Goal: Information Seeking & Learning: Learn about a topic

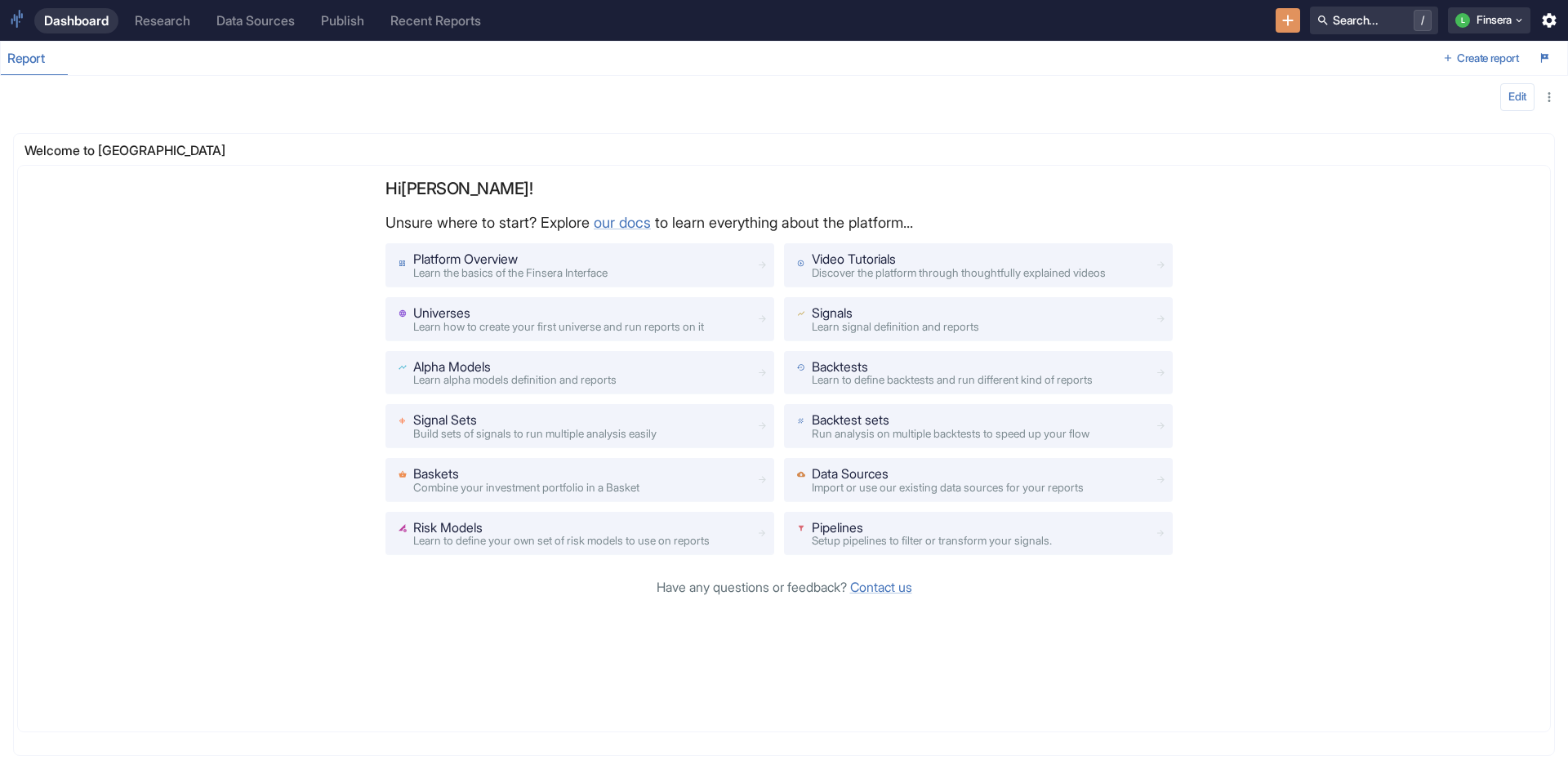
click at [136, 21] on link "Research" at bounding box center [163, 21] width 75 height 25
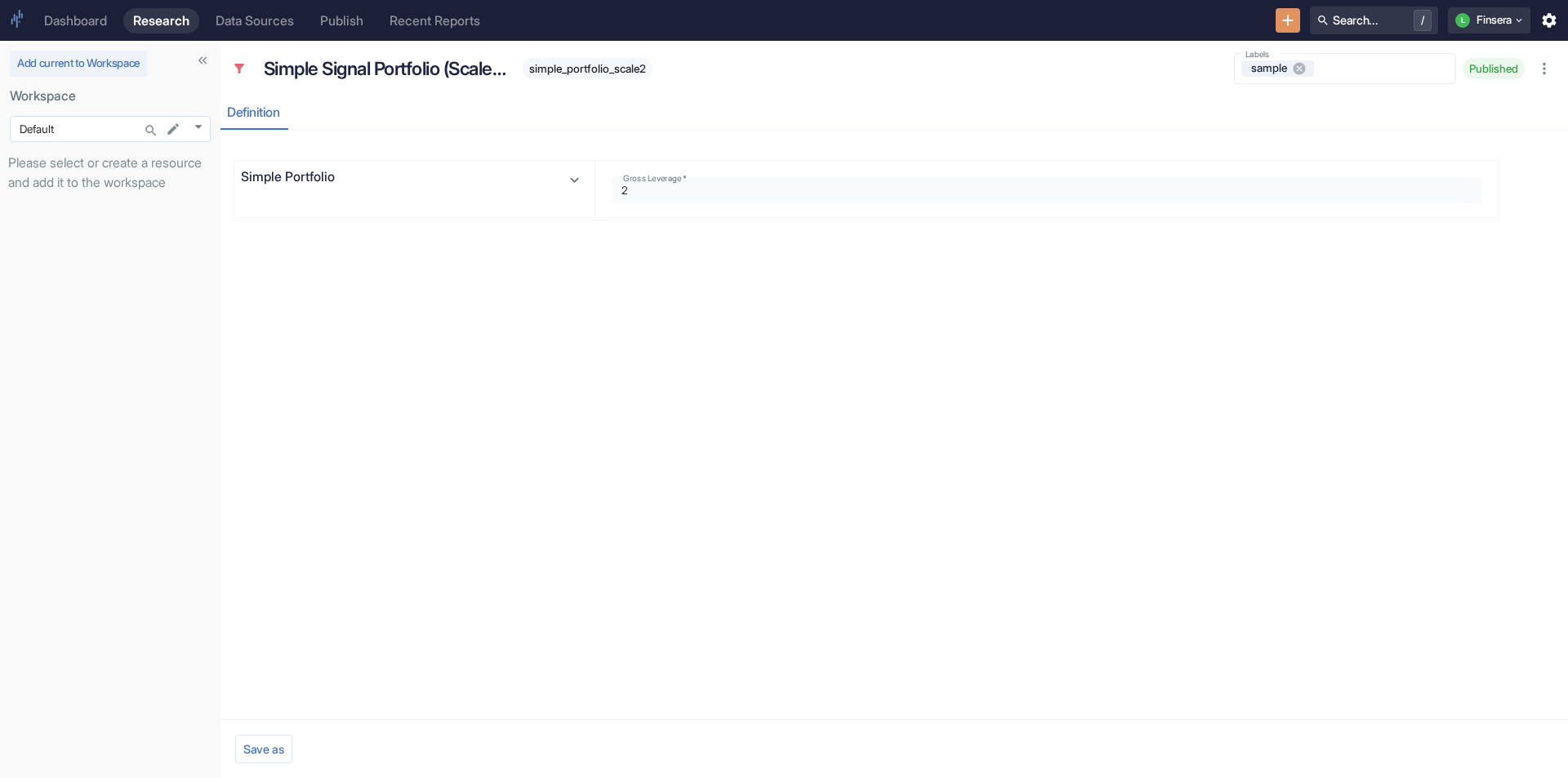
click at [204, 128] on body "Dashboard Research Data Sources Publish Recent Reports Search... / L Finsera Ad…" at bounding box center [784, 389] width 1568 height 778
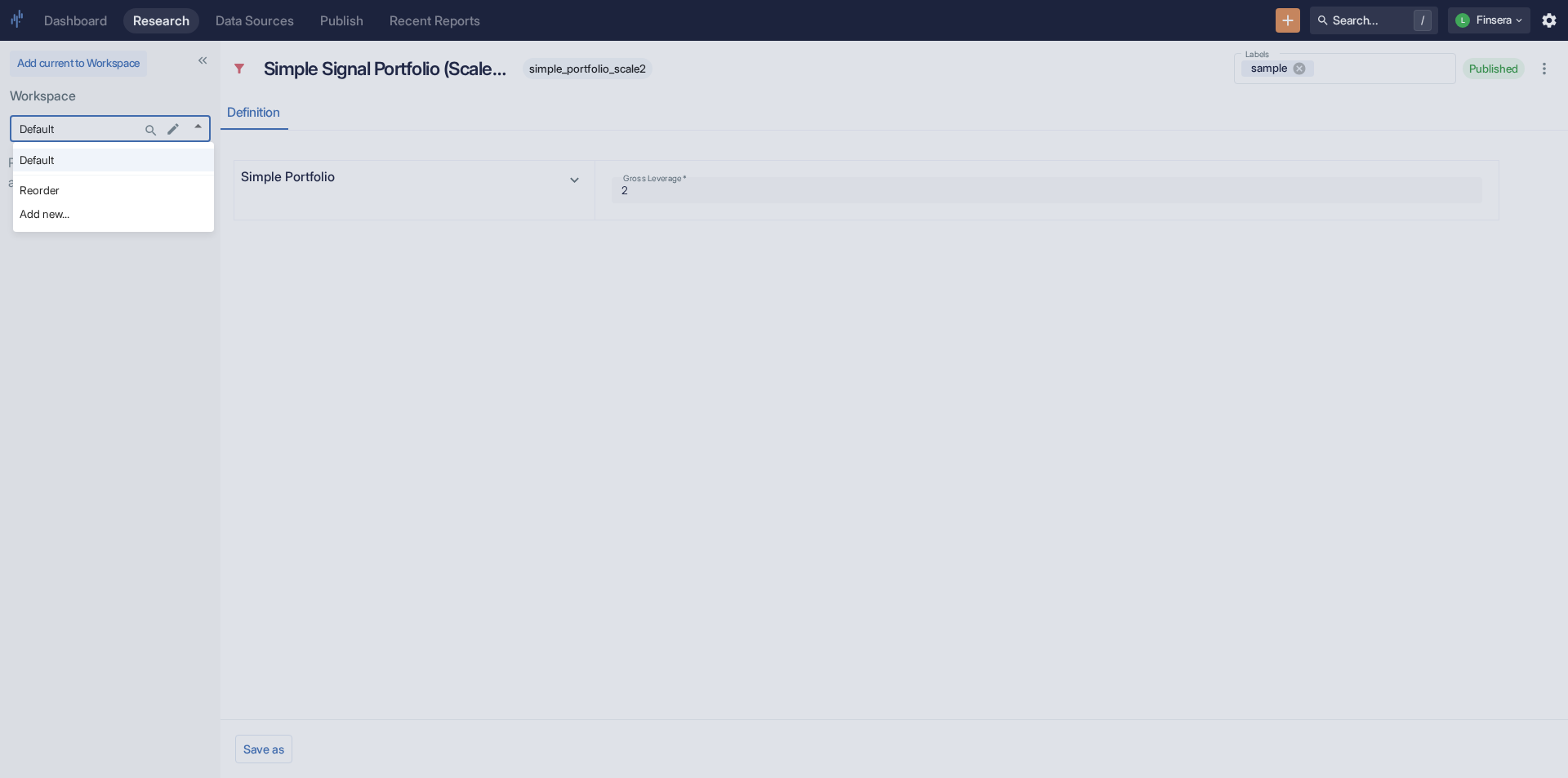
click at [141, 183] on li "Reorder" at bounding box center [113, 190] width 200 height 23
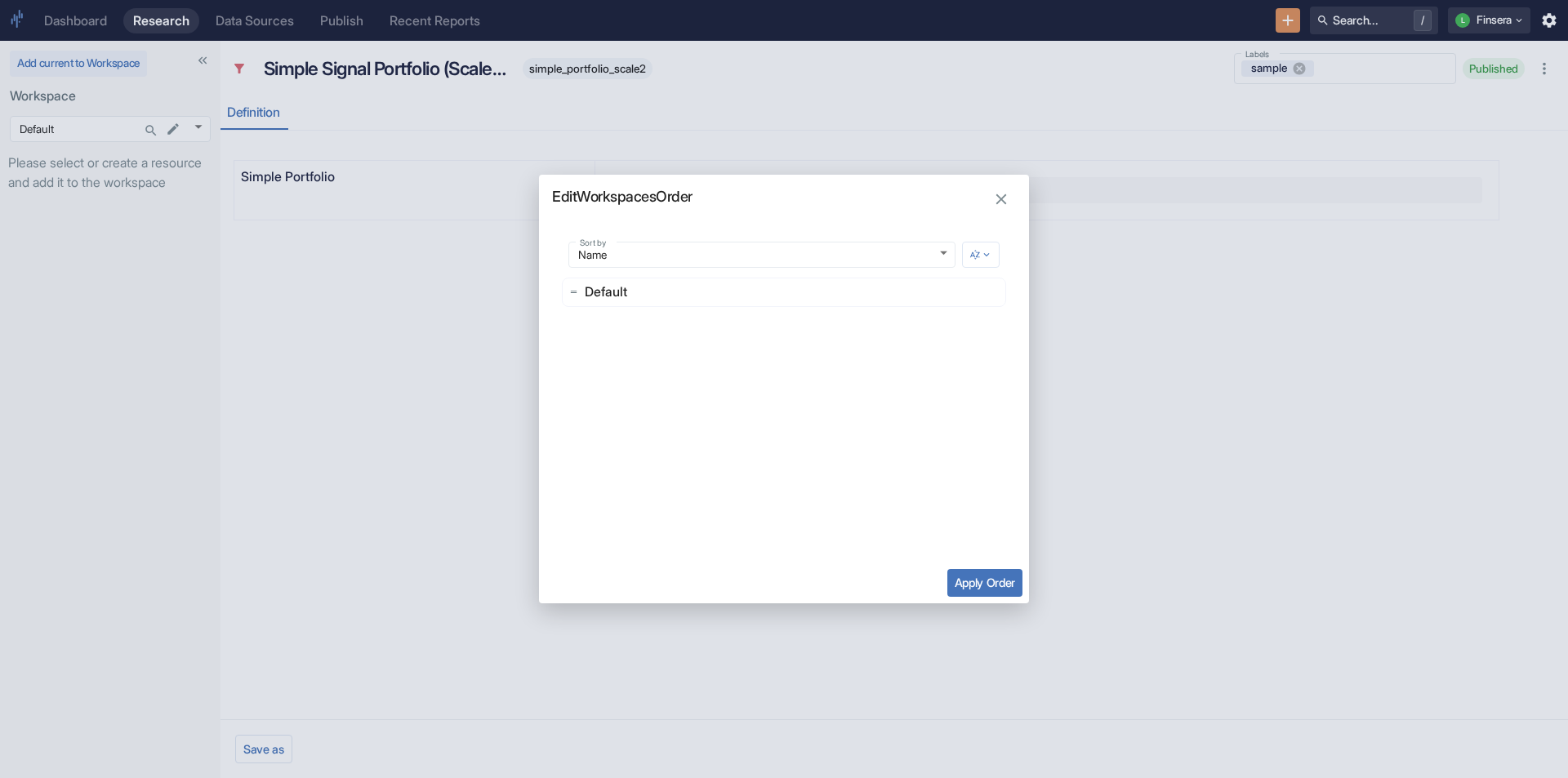
click at [1001, 196] on icon "button" at bounding box center [1000, 198] width 18 height 18
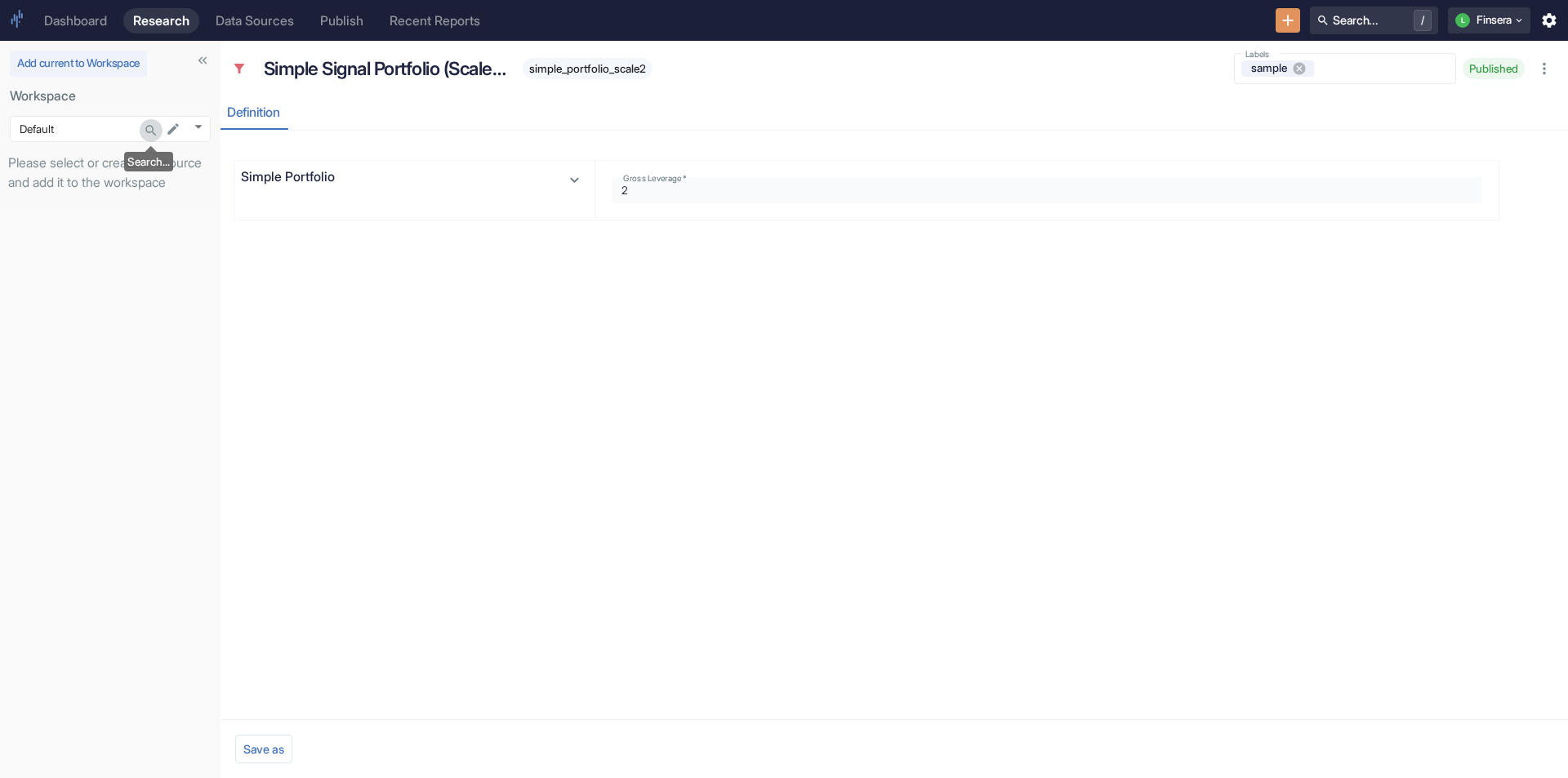
click at [150, 131] on icon "Search..." at bounding box center [152, 131] width 15 height 15
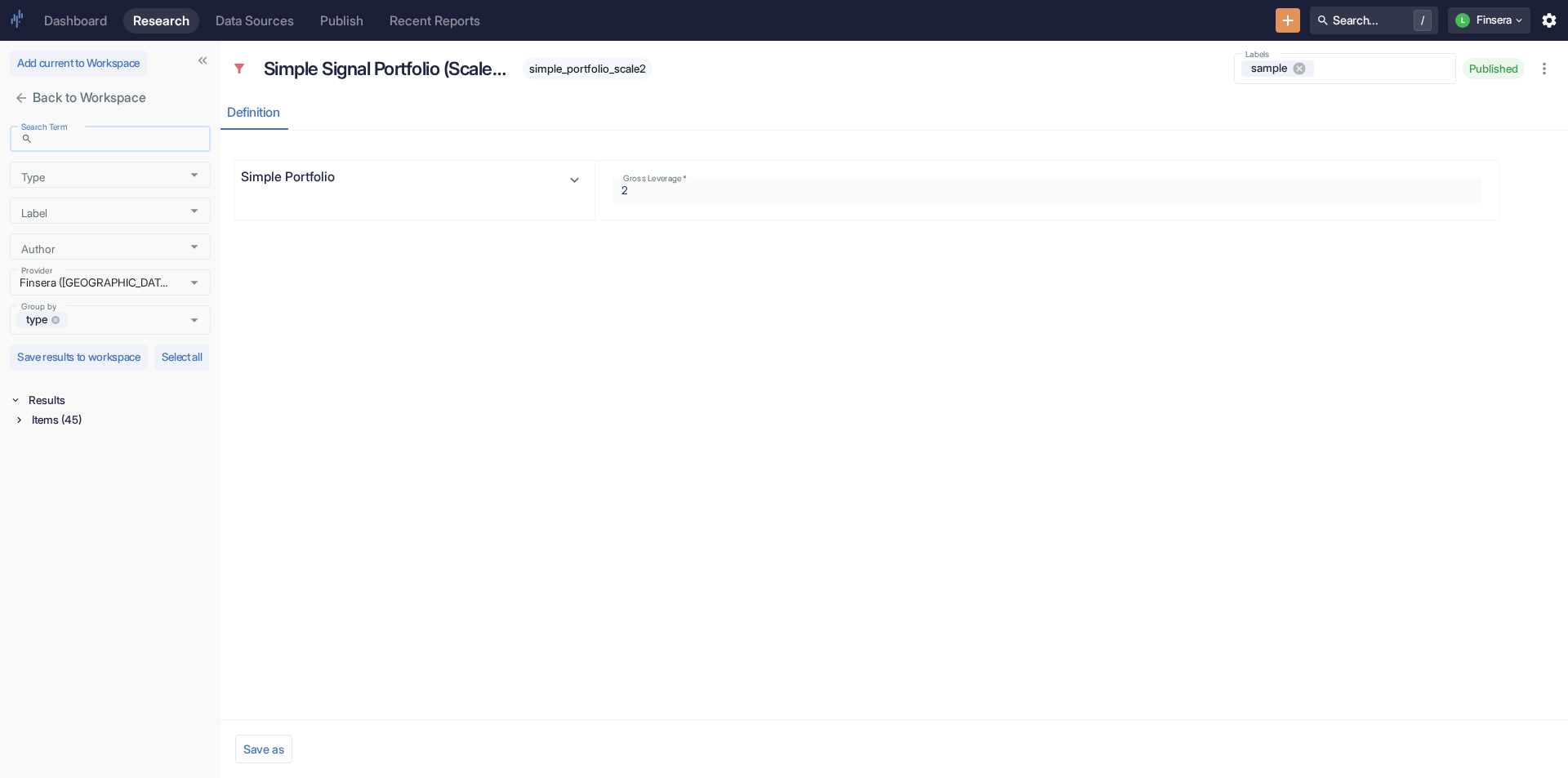
click at [146, 129] on input "Search Term" at bounding box center [125, 138] width 171 height 20
click at [195, 167] on icon "Open" at bounding box center [194, 174] width 18 height 18
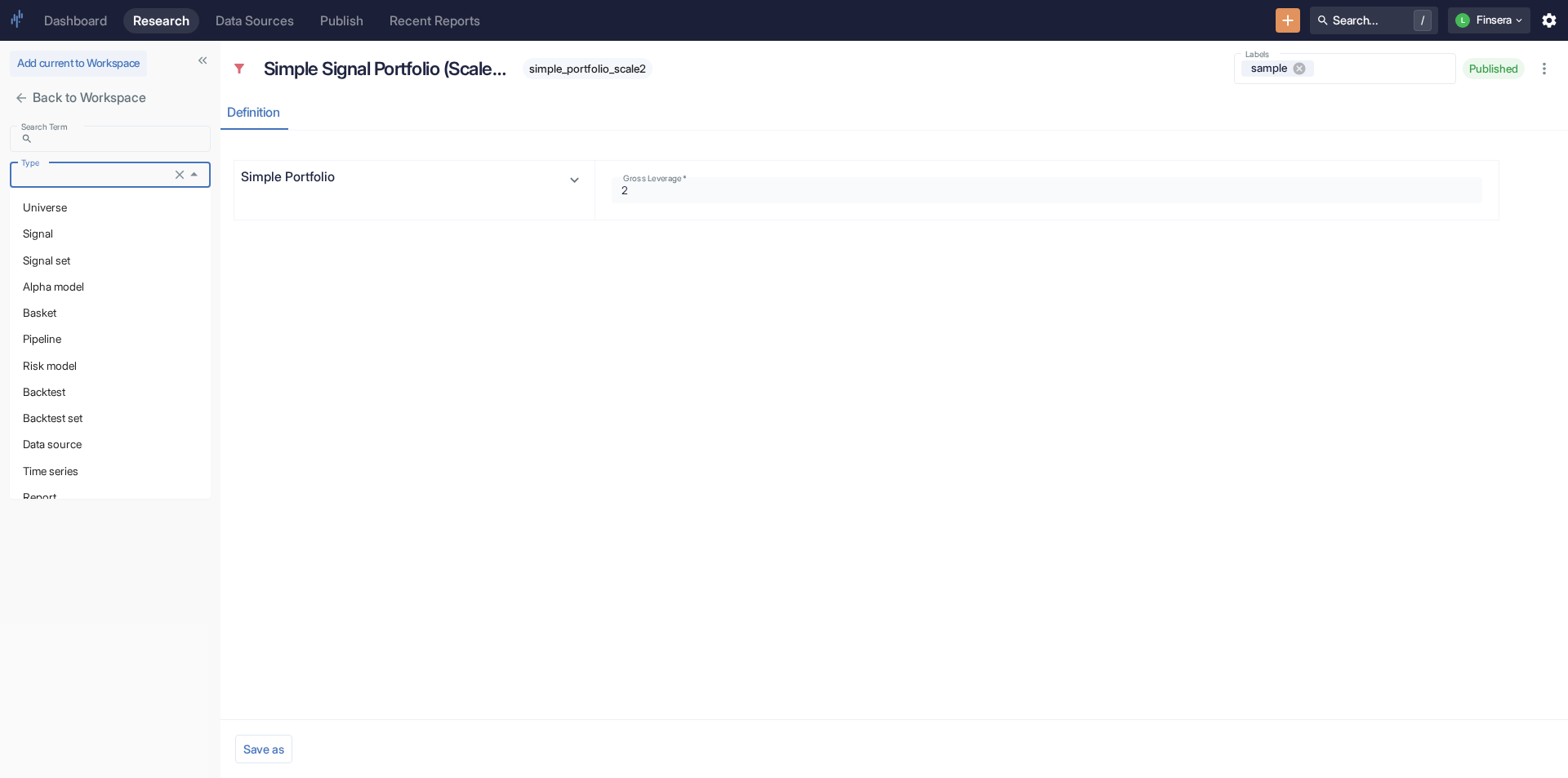
click at [80, 347] on li "Pipeline" at bounding box center [109, 339] width 200 height 26
type input "Pipeline"
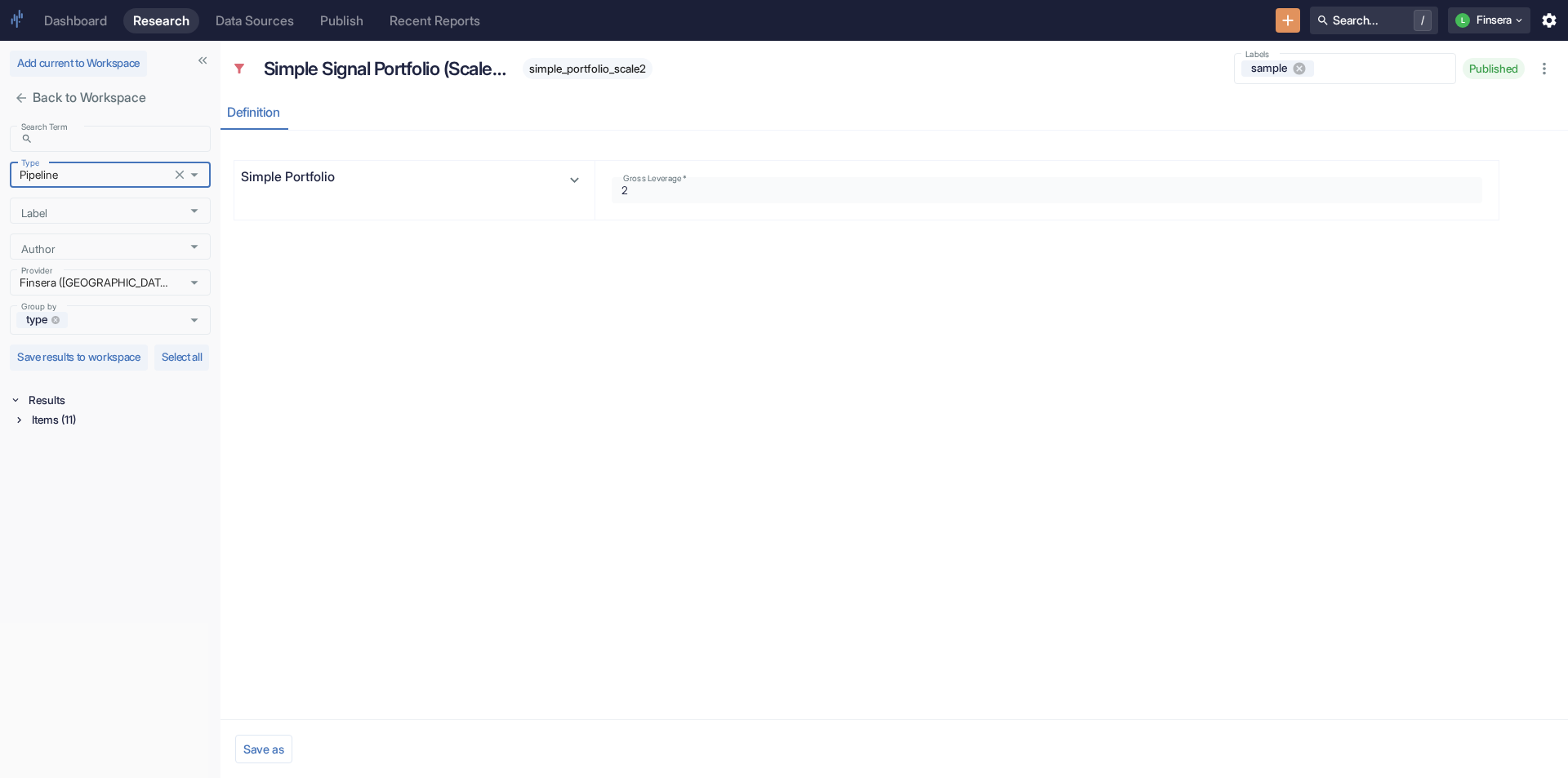
click at [21, 425] on icon at bounding box center [19, 420] width 11 height 11
click at [20, 445] on icon at bounding box center [22, 439] width 11 height 11
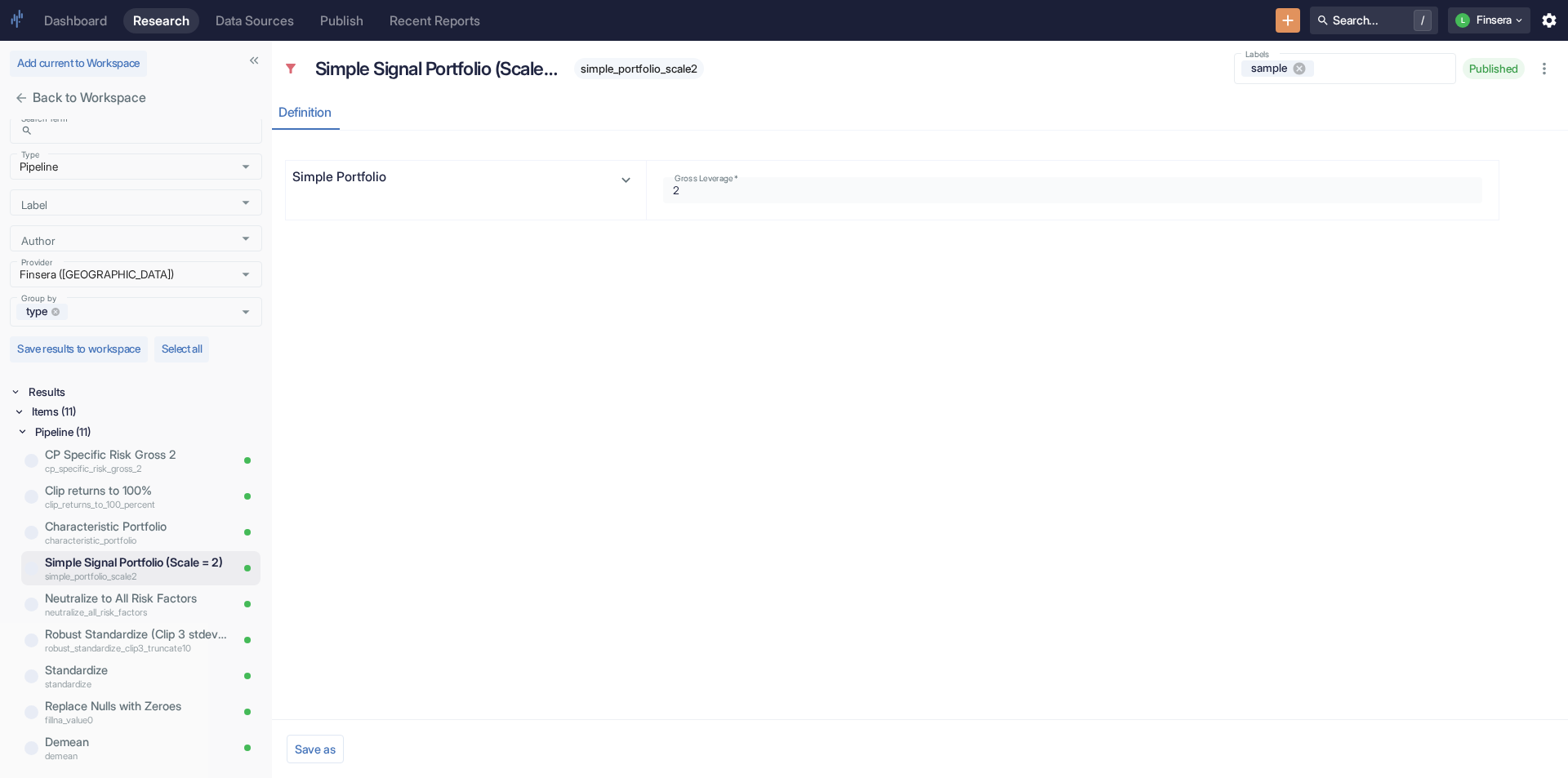
scroll to position [8, 0]
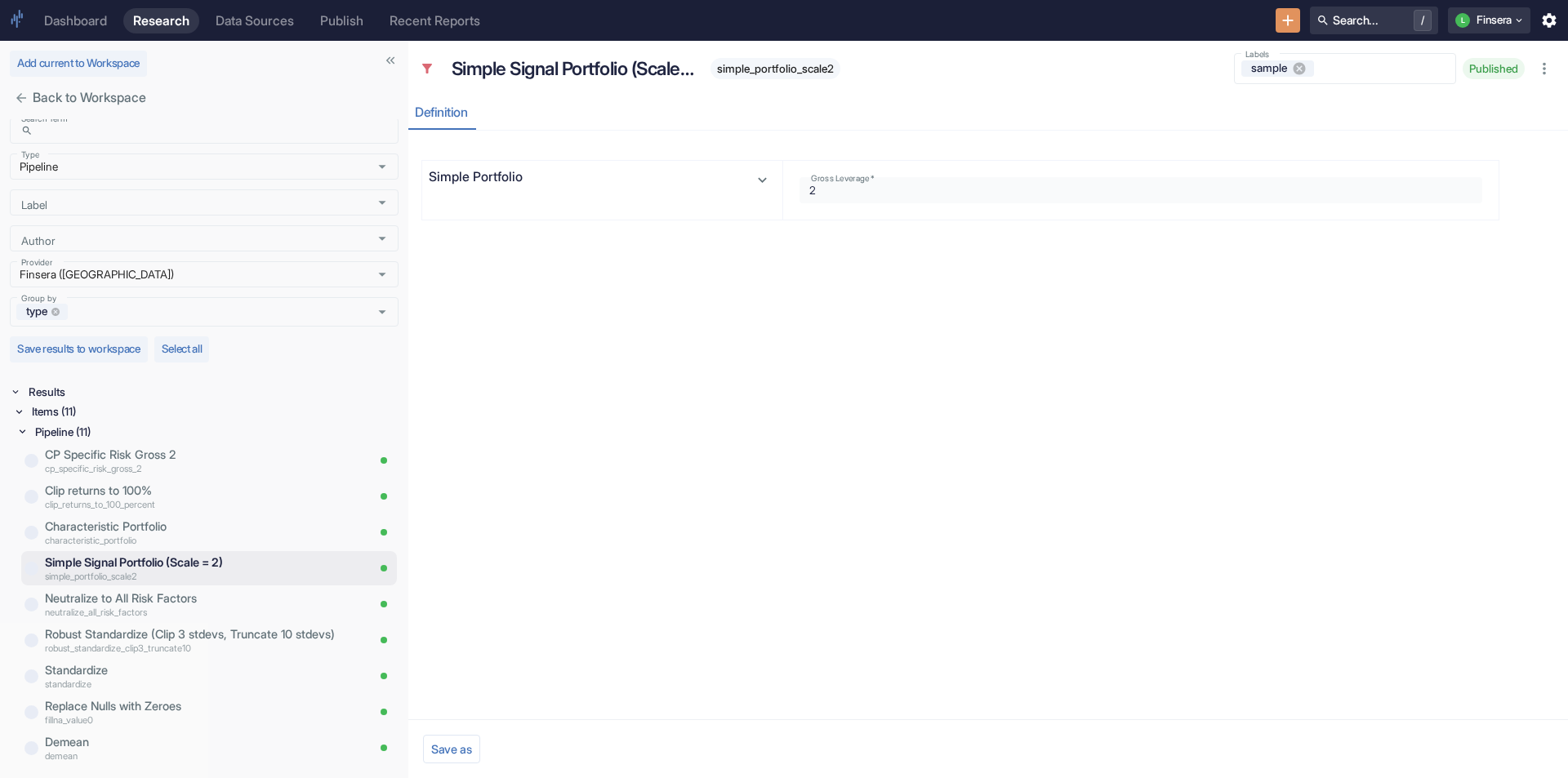
drag, startPoint x: 217, startPoint y: 443, endPoint x: 440, endPoint y: 449, distance: 223.1
click at [200, 599] on p "Neutralize to All Risk Factors" at bounding box center [205, 598] width 321 height 18
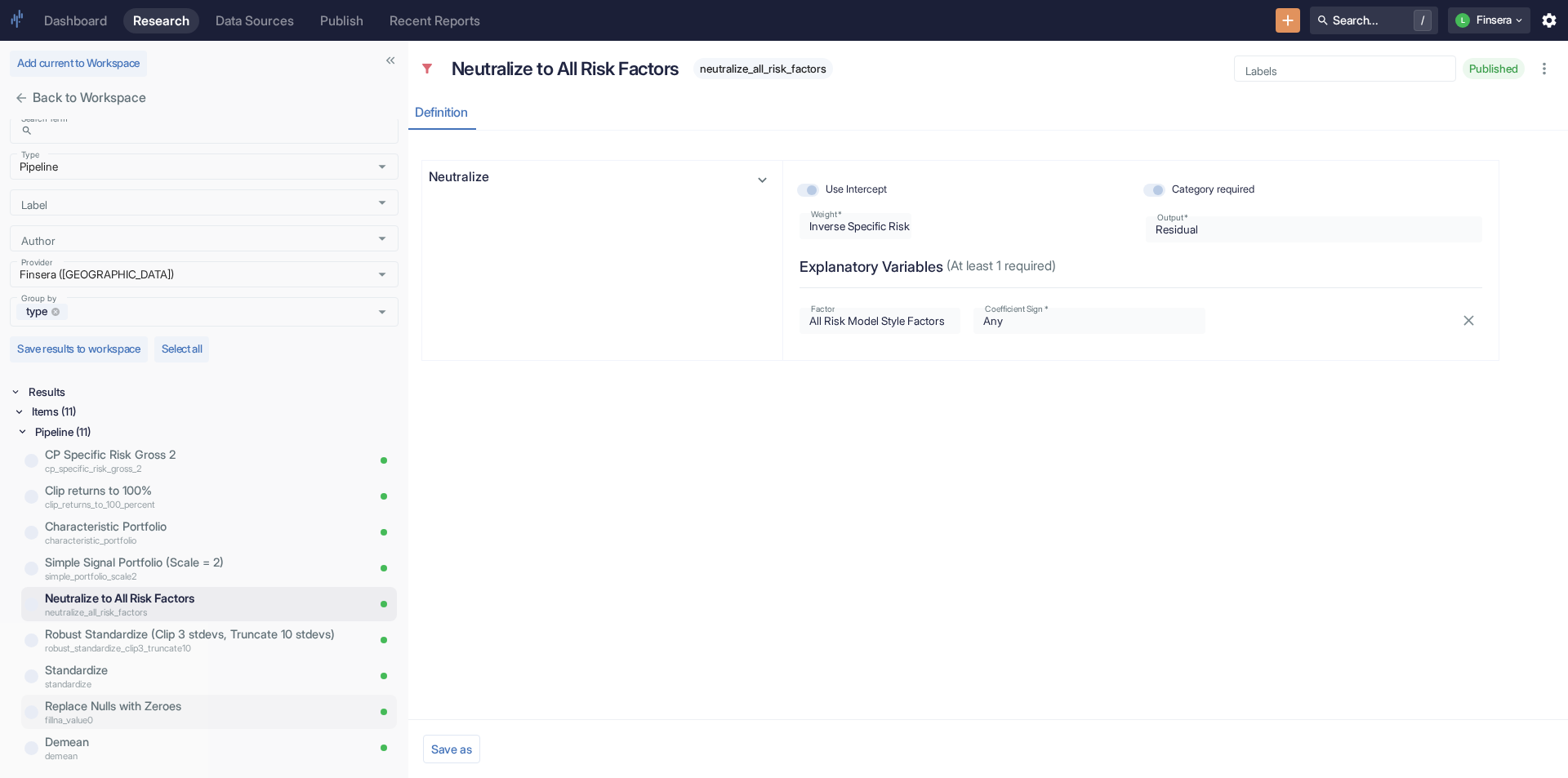
scroll to position [71, 0]
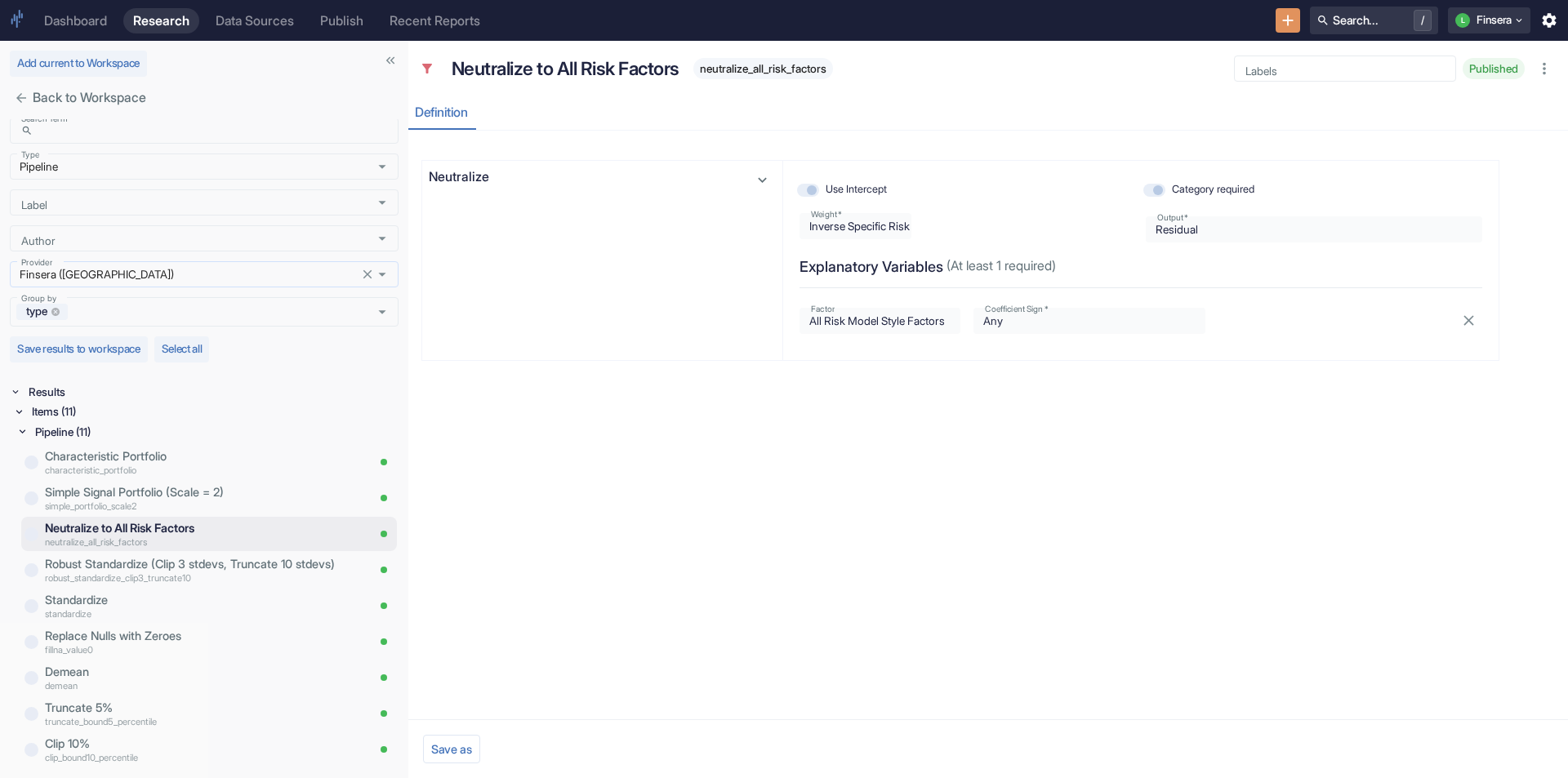
click at [363, 275] on icon "Clear" at bounding box center [368, 275] width 9 height 9
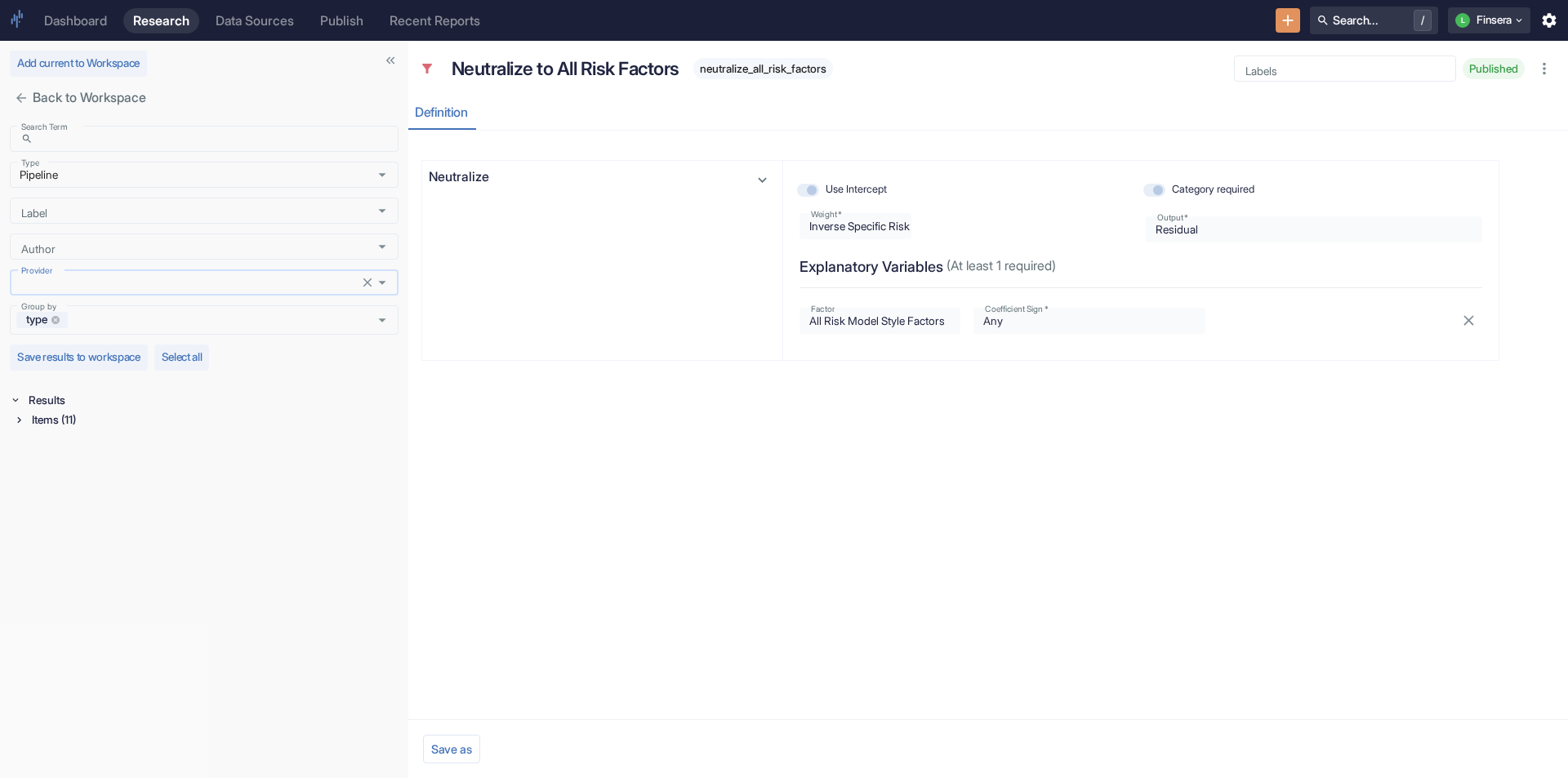
scroll to position [0, 0]
click at [22, 420] on icon at bounding box center [19, 420] width 11 height 11
click at [26, 437] on icon at bounding box center [22, 439] width 11 height 11
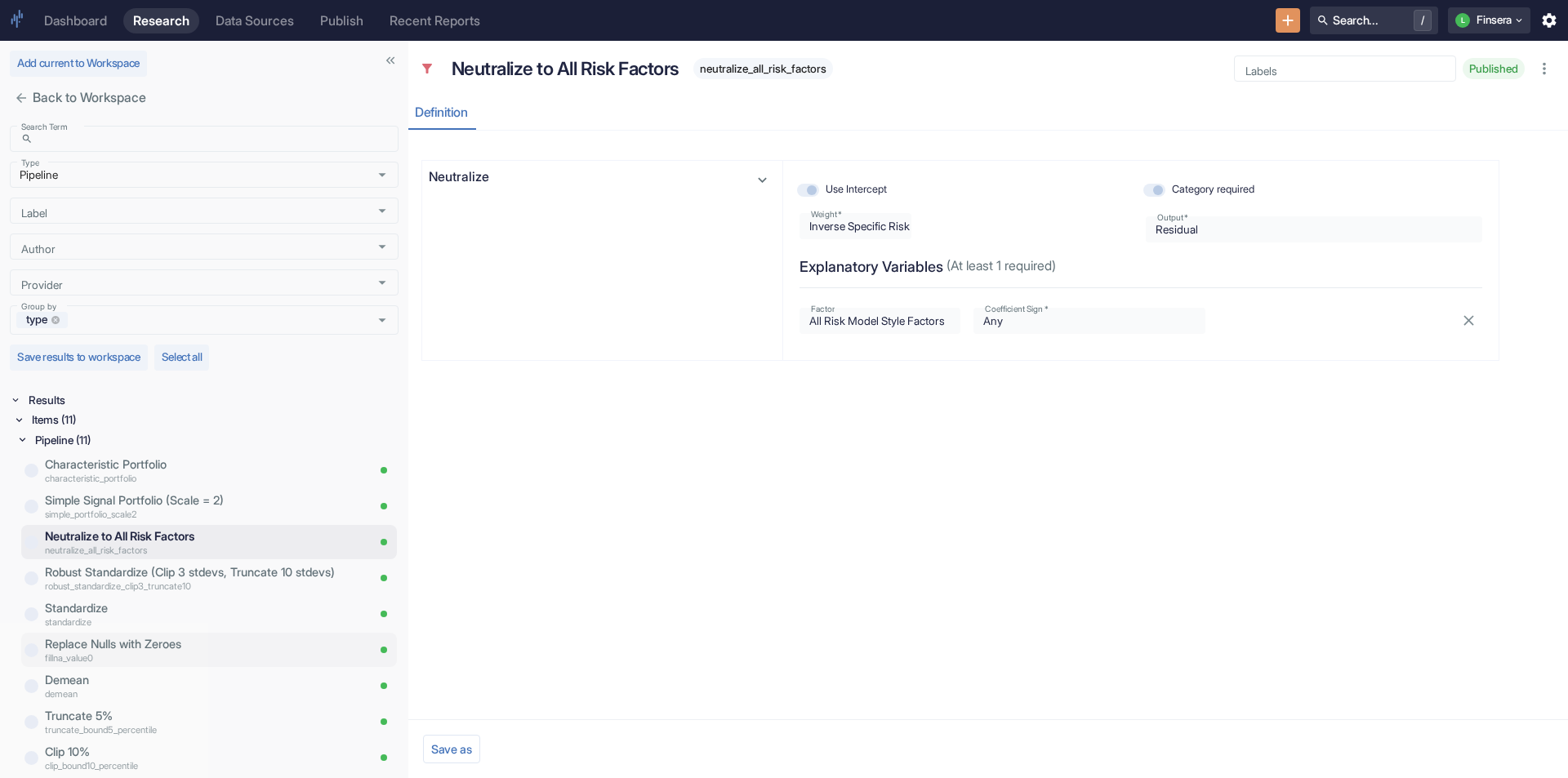
scroll to position [8, 0]
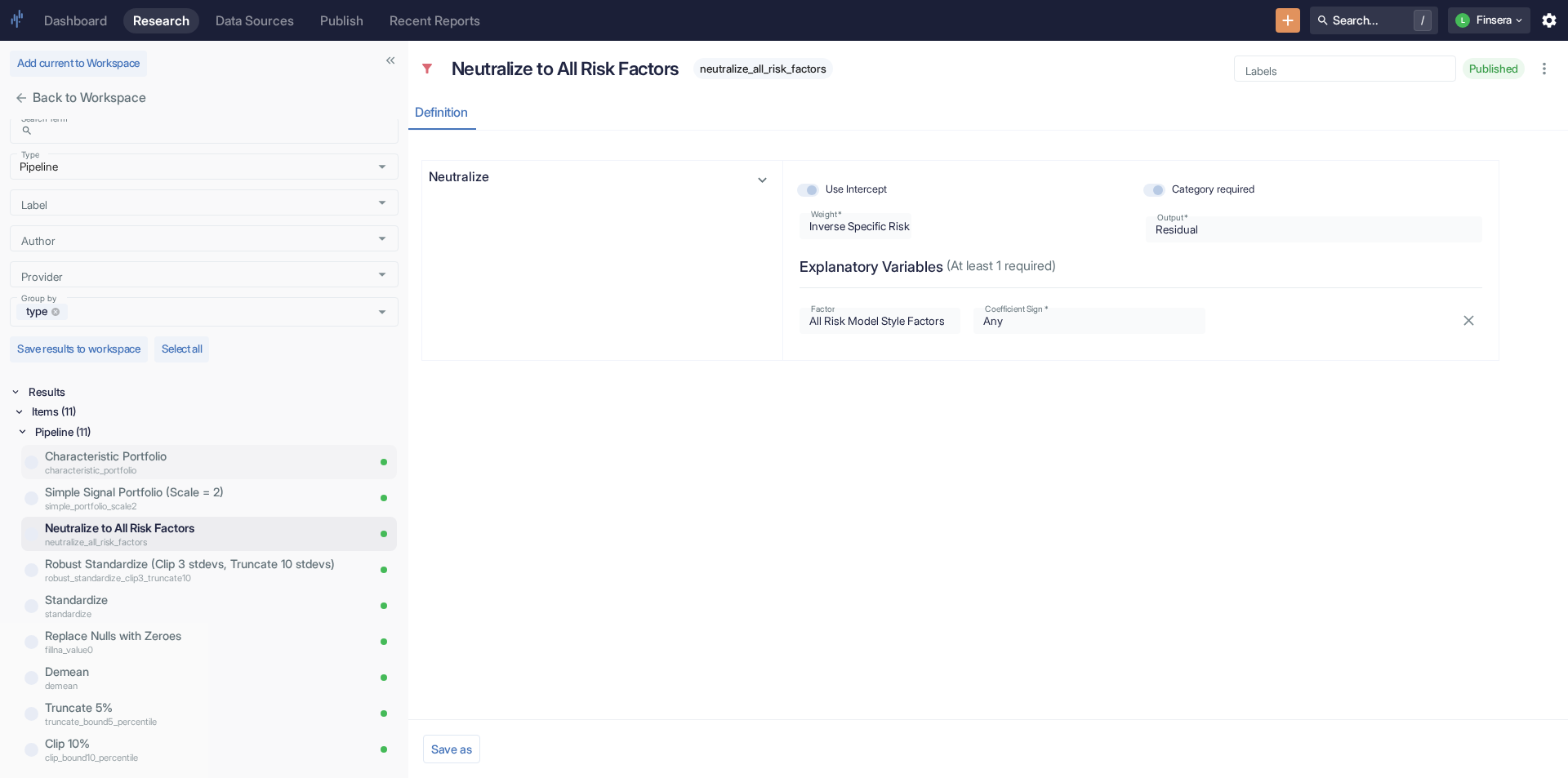
click at [182, 479] on div "Characteristic Portfolio characteristic_portfolio" at bounding box center [202, 462] width 328 height 34
click at [183, 493] on p "Simple Signal Portfolio (Scale = 2)" at bounding box center [205, 492] width 321 height 18
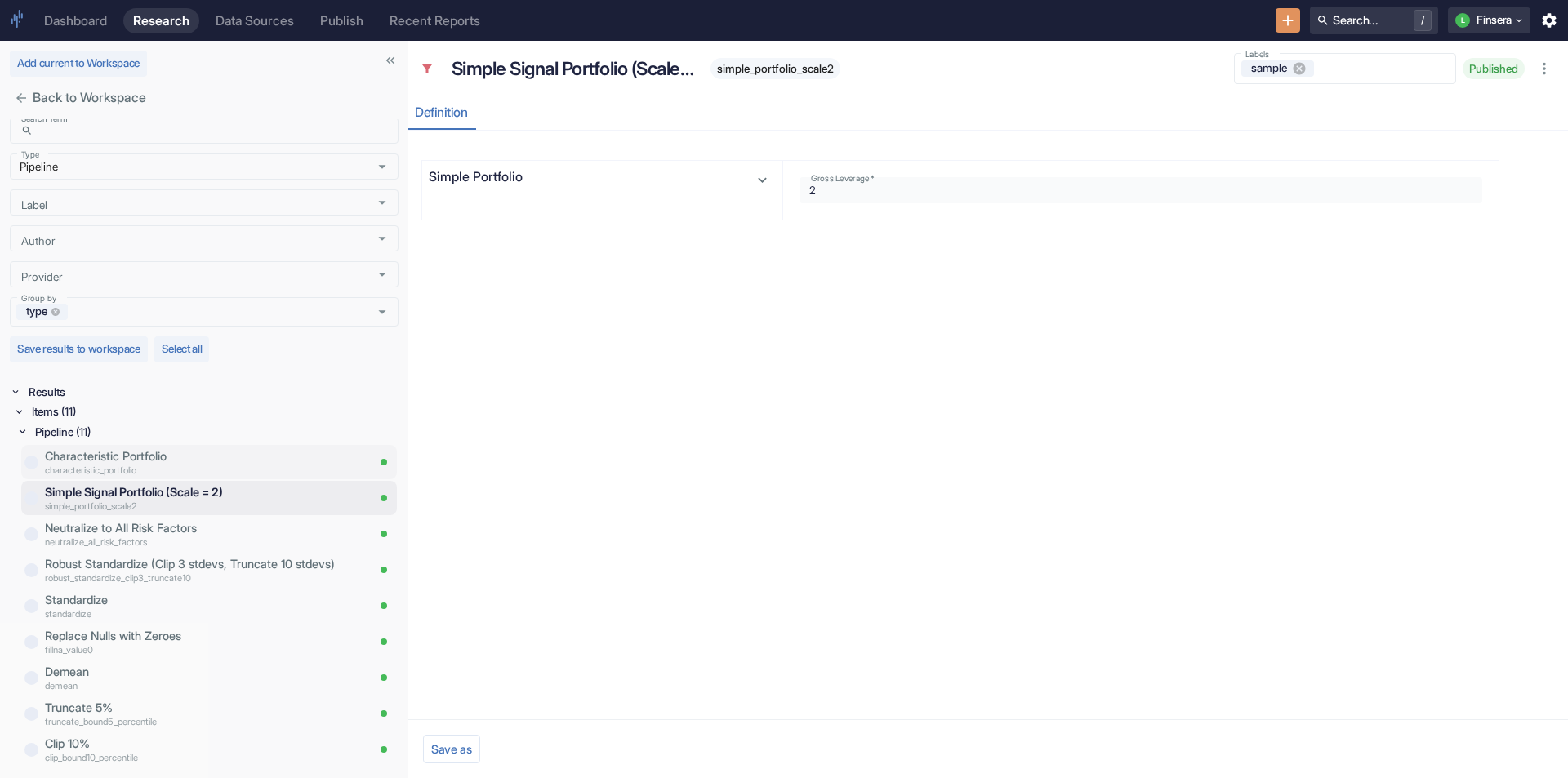
click at [184, 457] on p "Characteristic Portfolio" at bounding box center [205, 456] width 321 height 18
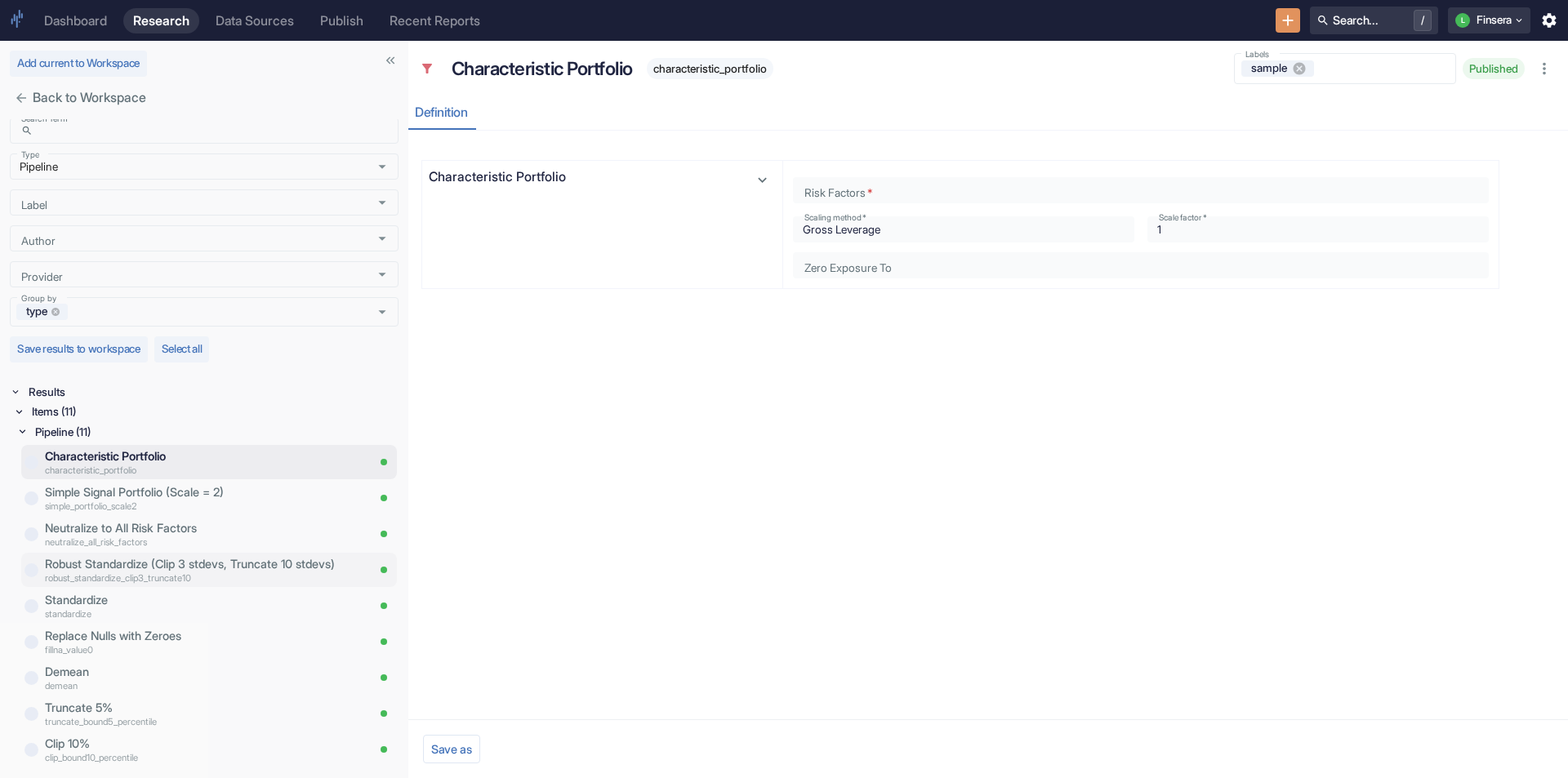
click at [170, 569] on p "Robust Standardize (Clip 3 stdevs, Truncate 10 stdevs)" at bounding box center [205, 564] width 321 height 18
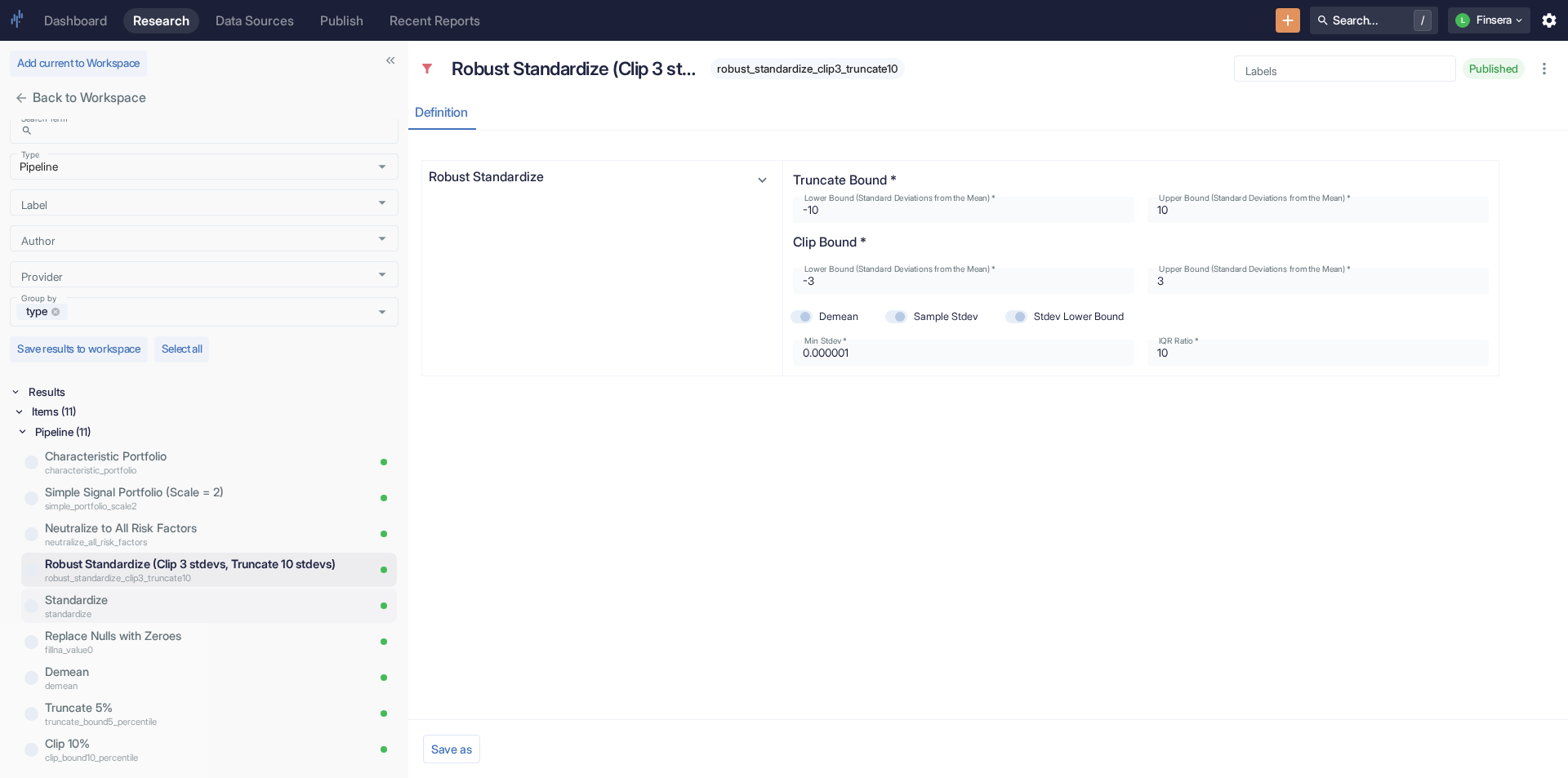
click at [172, 600] on p "Standardize" at bounding box center [205, 599] width 321 height 18
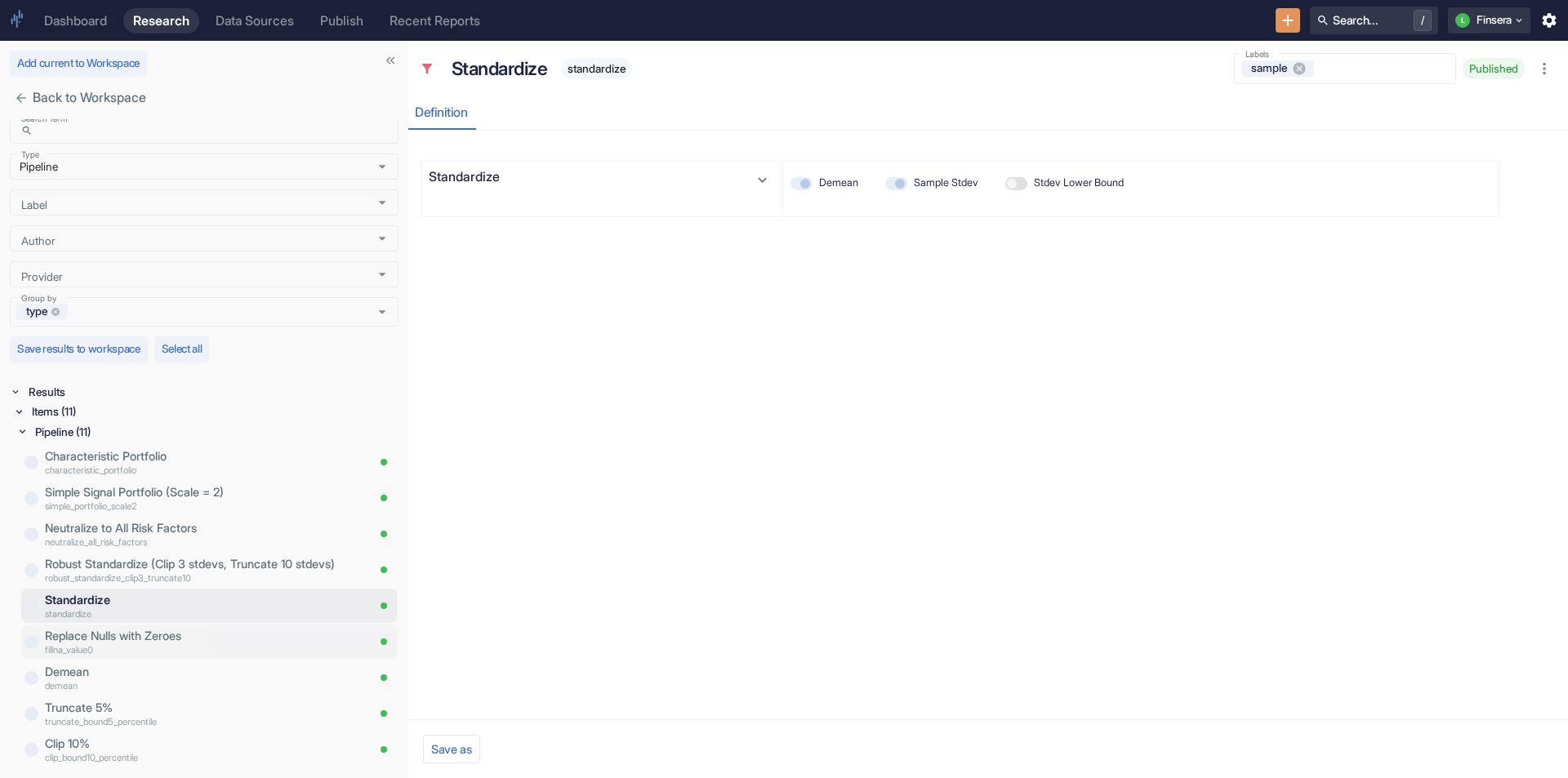
click at [159, 643] on p "fillna_value0" at bounding box center [205, 649] width 321 height 14
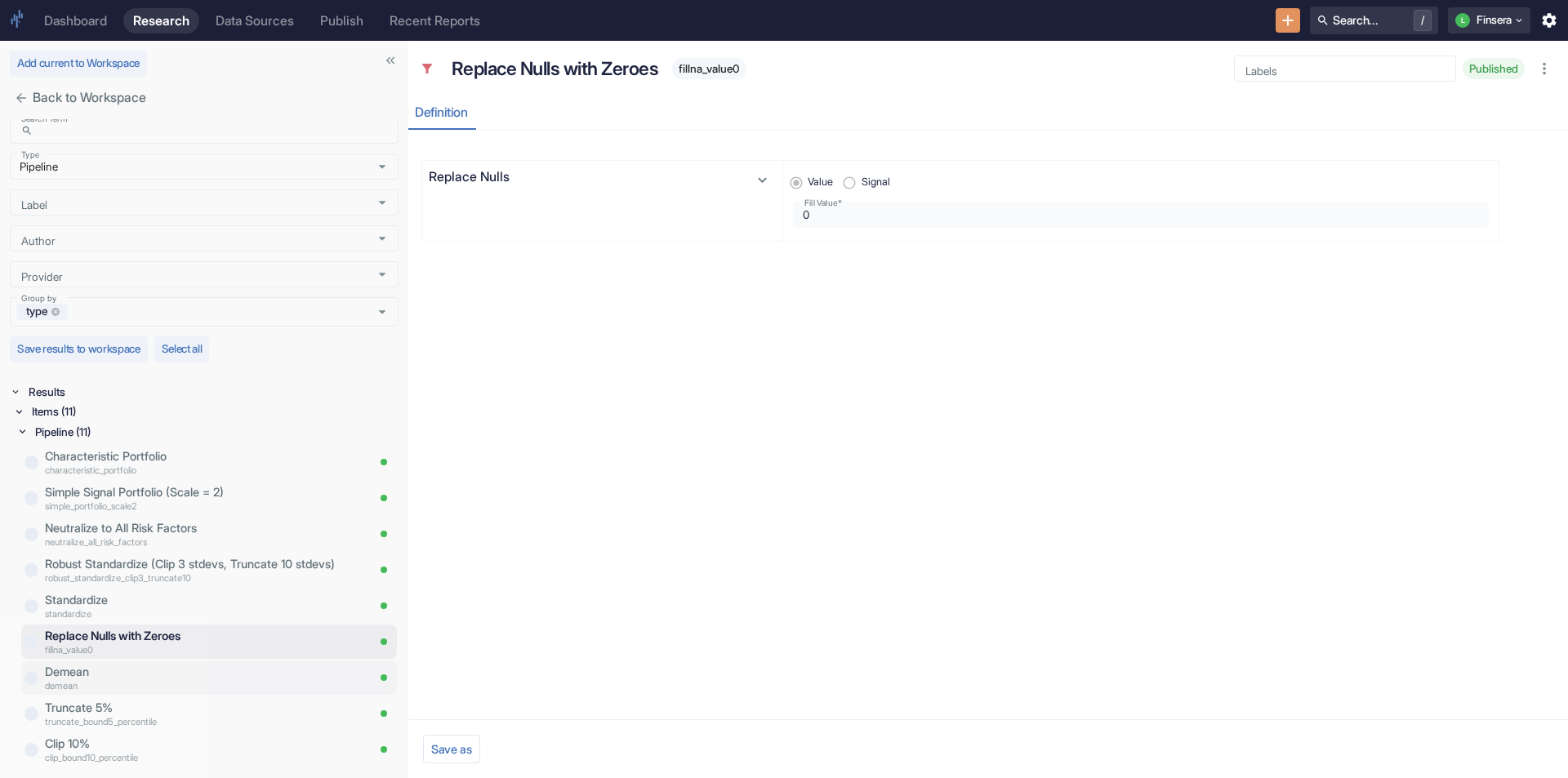
click at [148, 671] on p "Demean" at bounding box center [205, 672] width 321 height 18
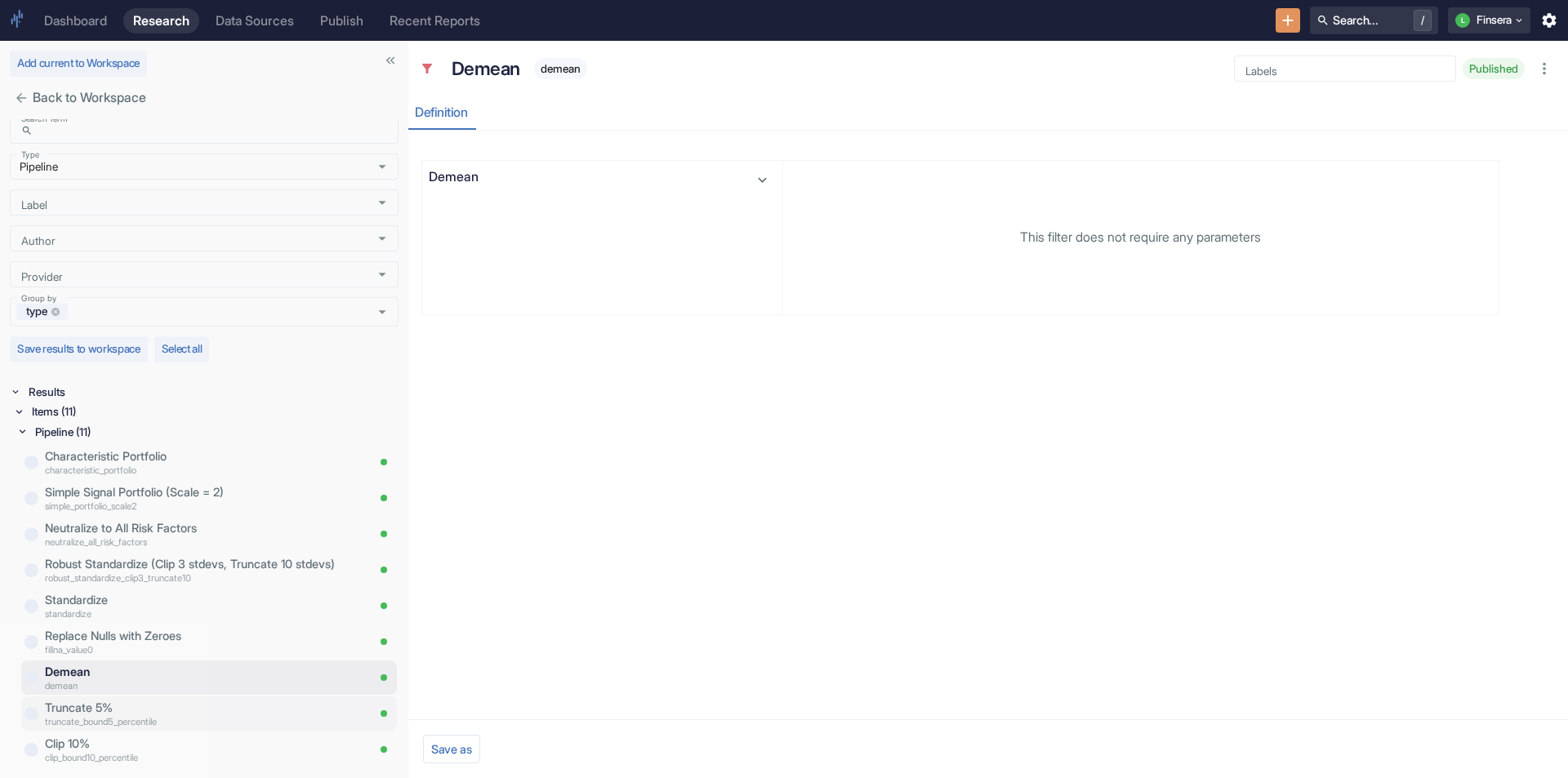
click at [145, 707] on p "Truncate 5%" at bounding box center [205, 707] width 321 height 18
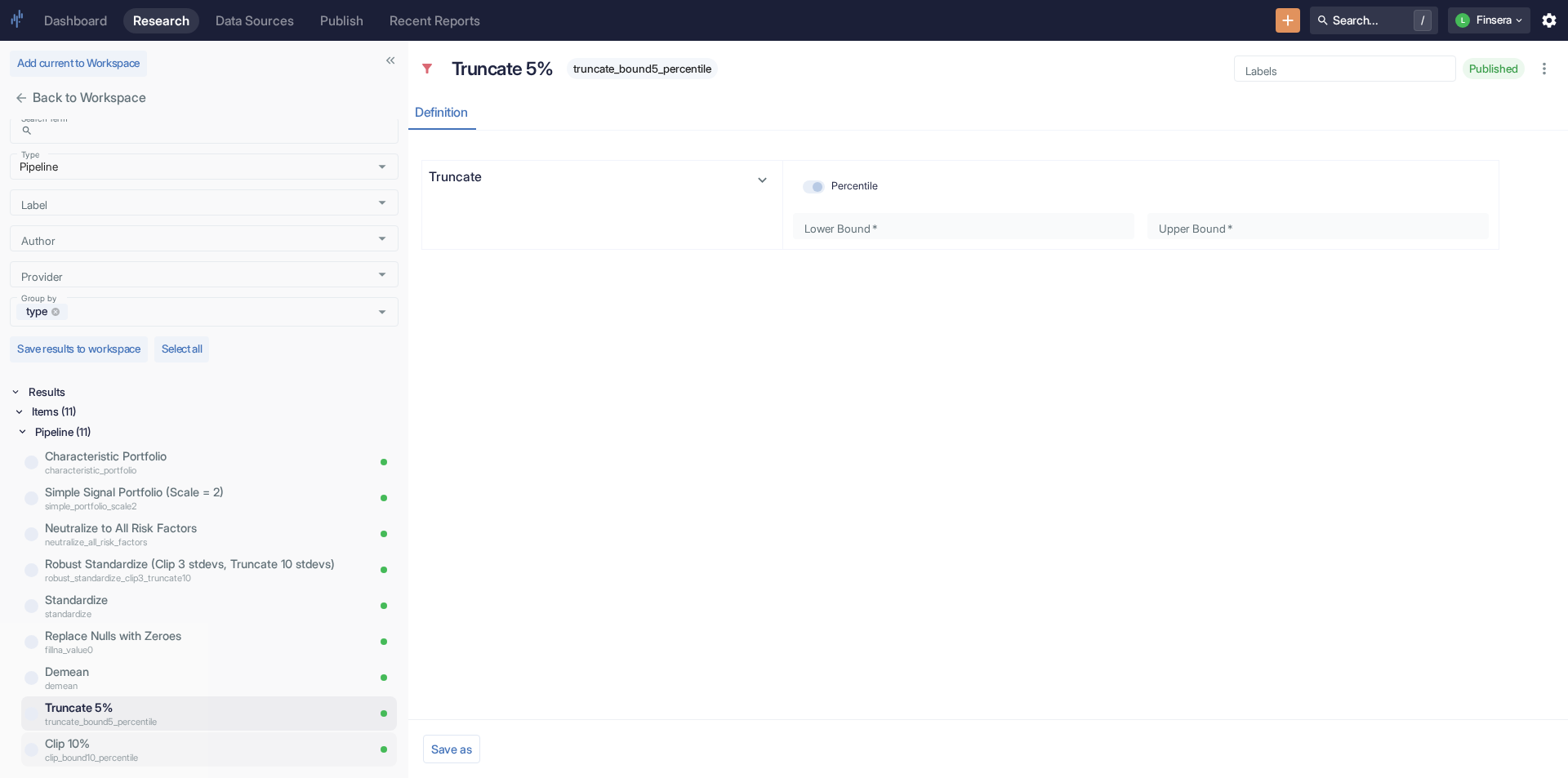
click at [127, 739] on p "Clip 10%" at bounding box center [205, 743] width 321 height 18
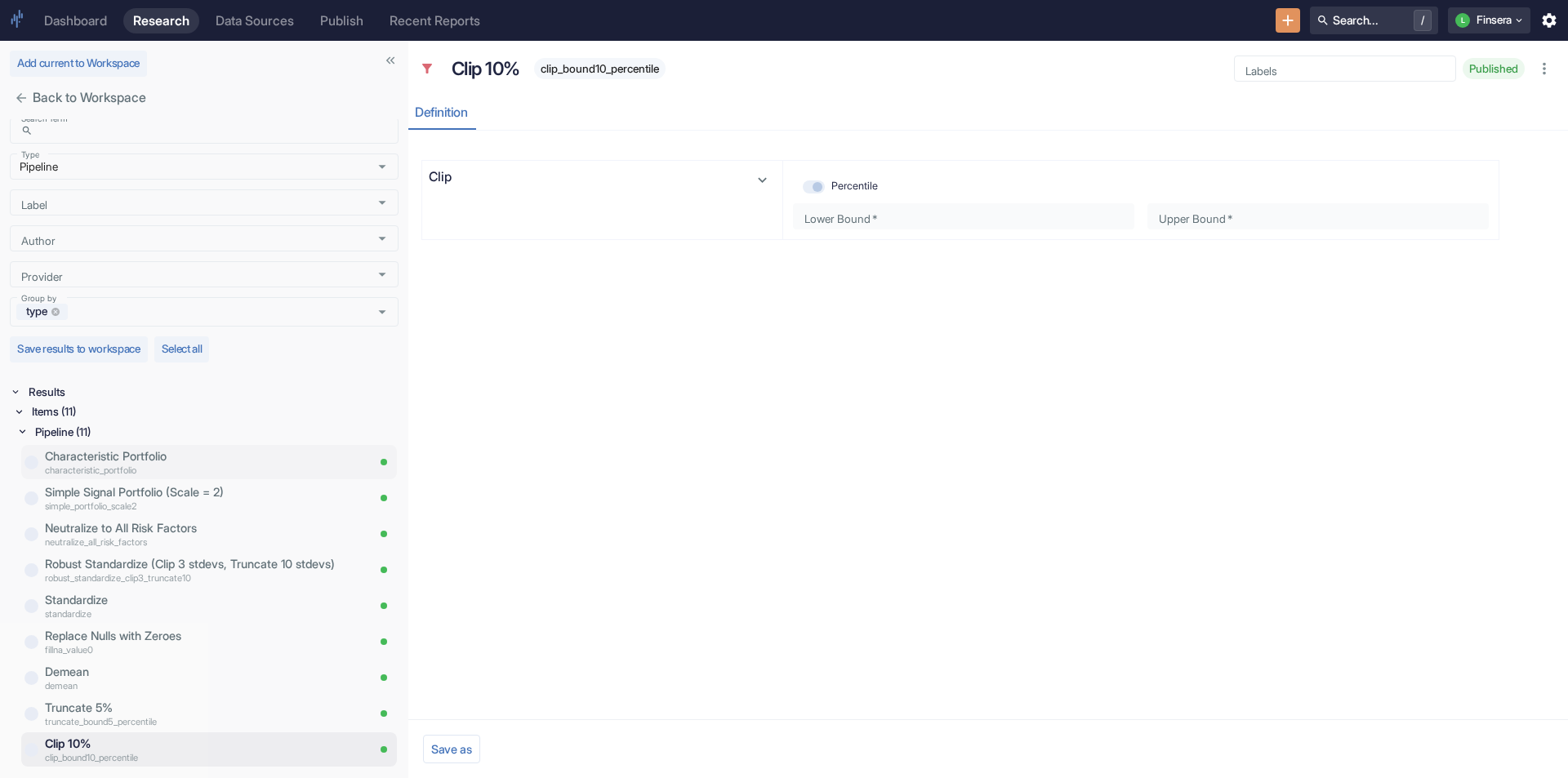
click at [171, 448] on p "Characteristic Portfolio" at bounding box center [205, 456] width 321 height 18
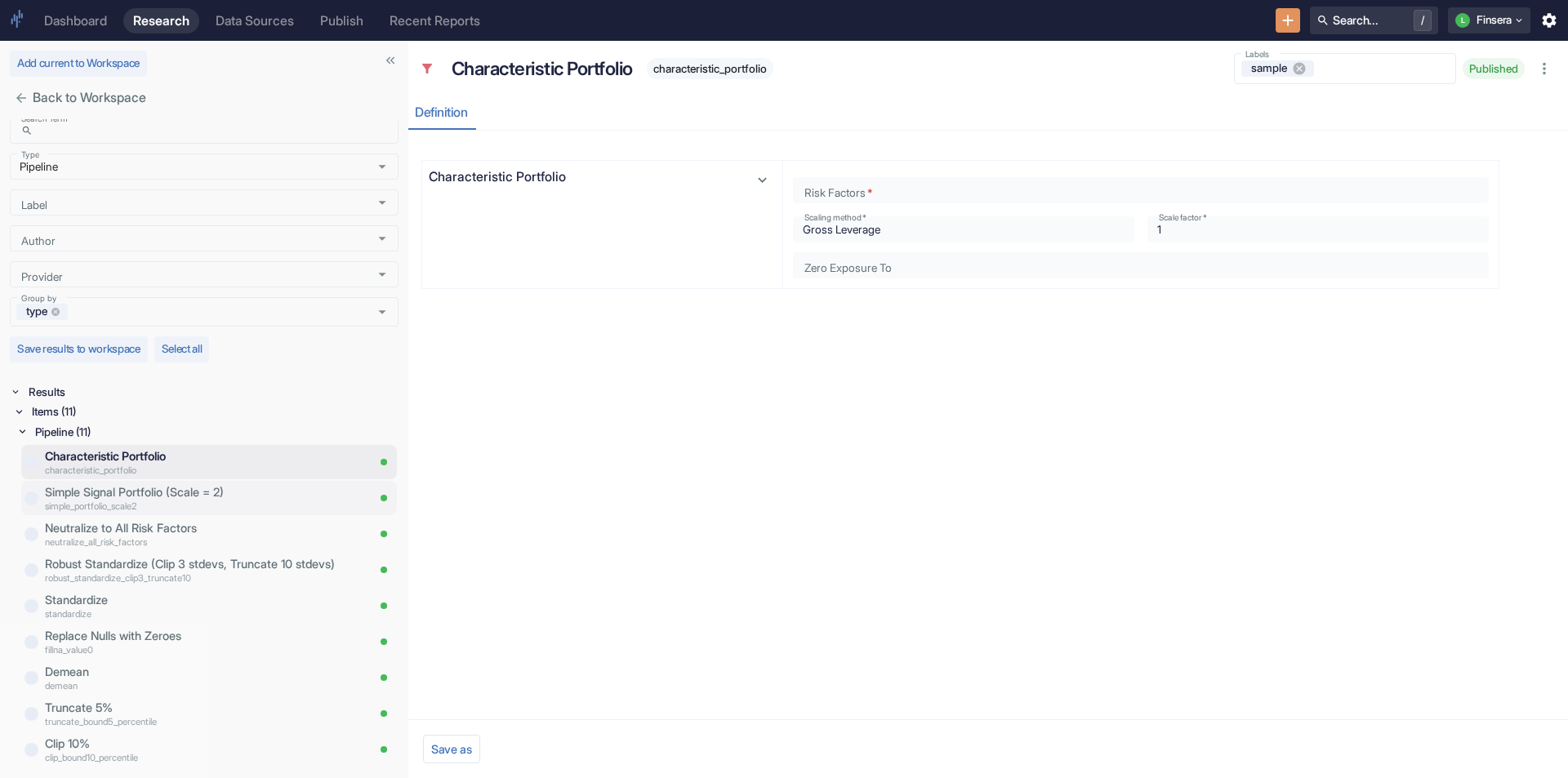
click at [172, 488] on p "Simple Signal Portfolio (Scale = 2)" at bounding box center [205, 492] width 321 height 18
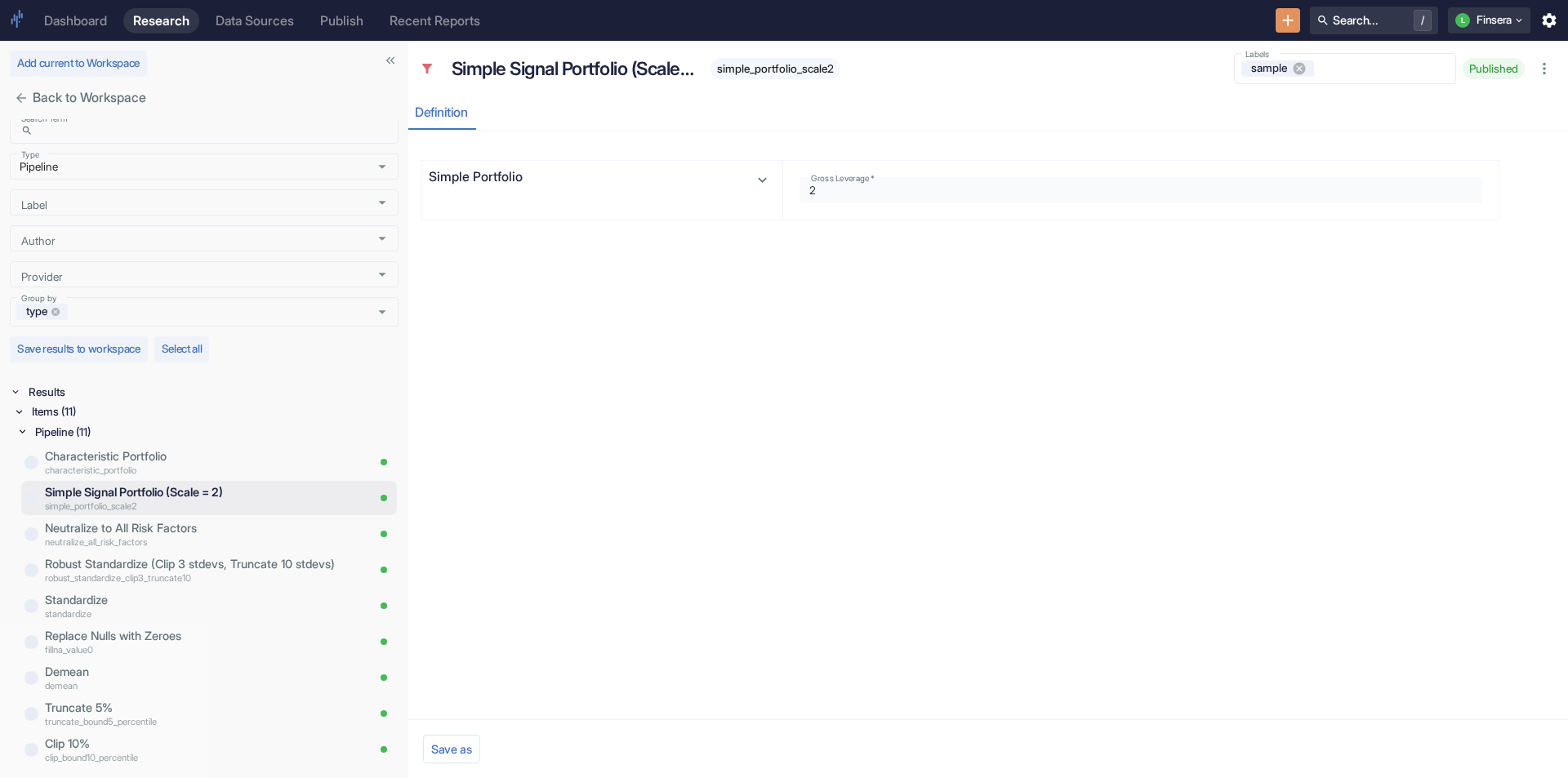
click at [900, 59] on div "Simple Signal Portfolio (Scale = 2) simple_portfolio_scale2" at bounding box center [831, 69] width 780 height 35
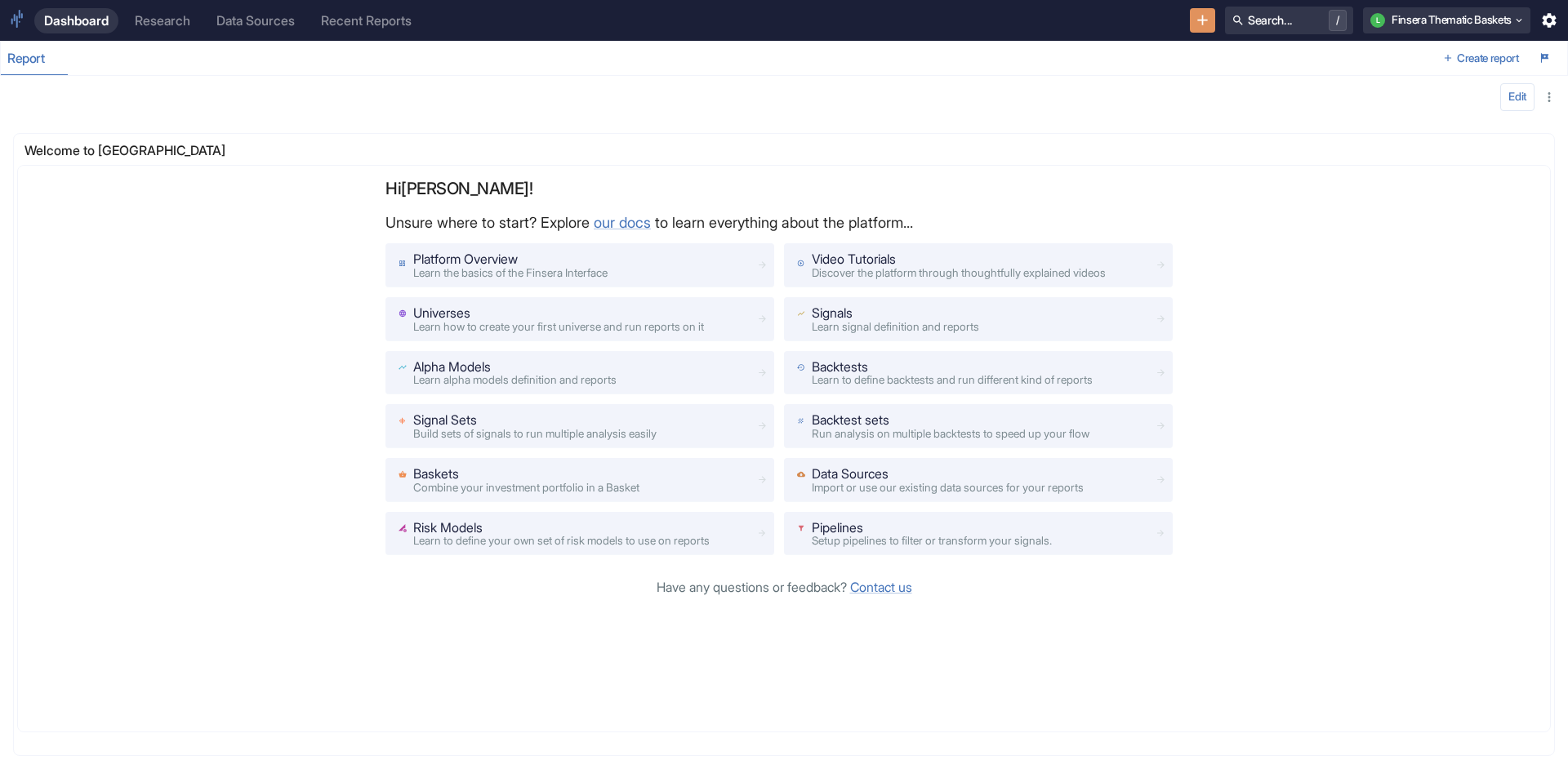
click at [307, 72] on div "Report" at bounding box center [719, 58] width 1436 height 34
